Goal: Check status: Check status

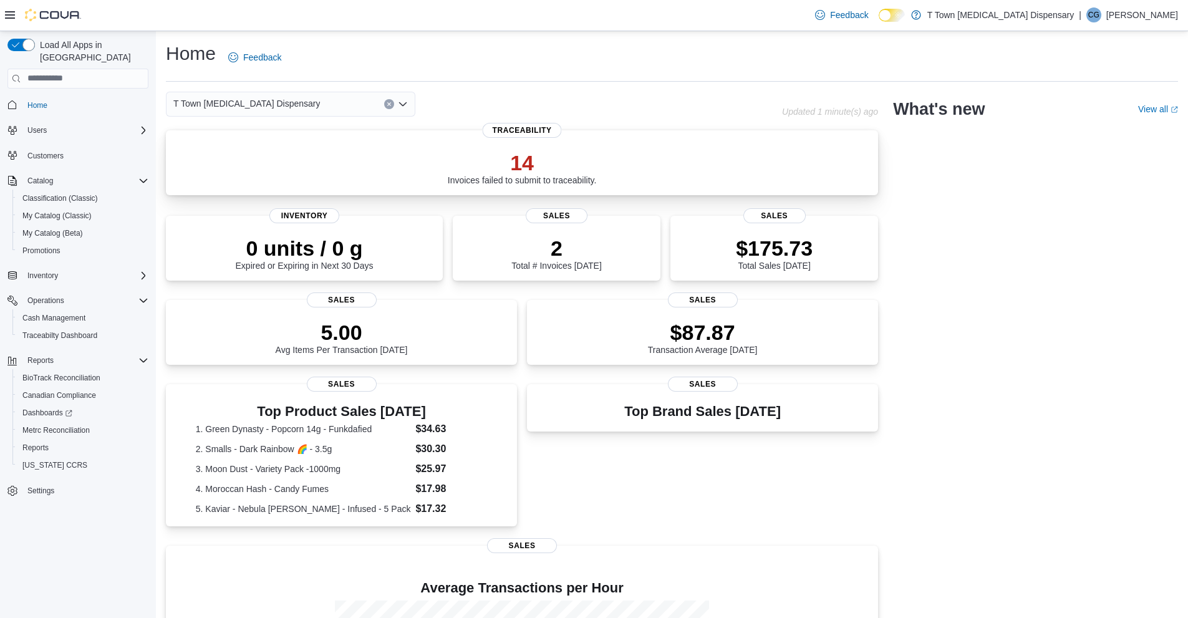
click at [536, 161] on p "14" at bounding box center [522, 162] width 149 height 25
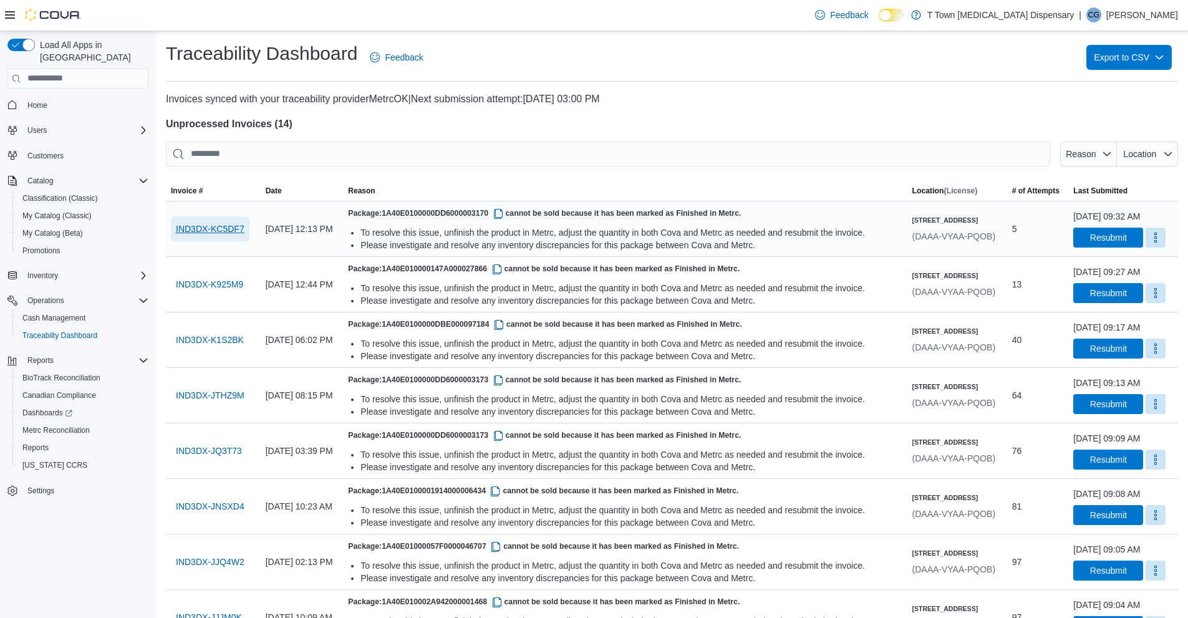
click at [238, 235] on span "IND3DX-KC5DF7" at bounding box center [210, 229] width 69 height 12
